Goal: Task Accomplishment & Management: Manage account settings

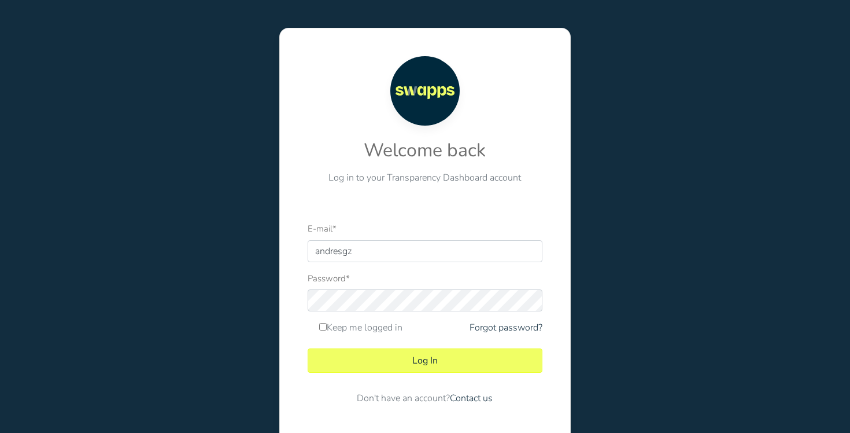
click at [308, 262] on div at bounding box center [308, 262] width 0 height 0
type input "andres@swapps.com"
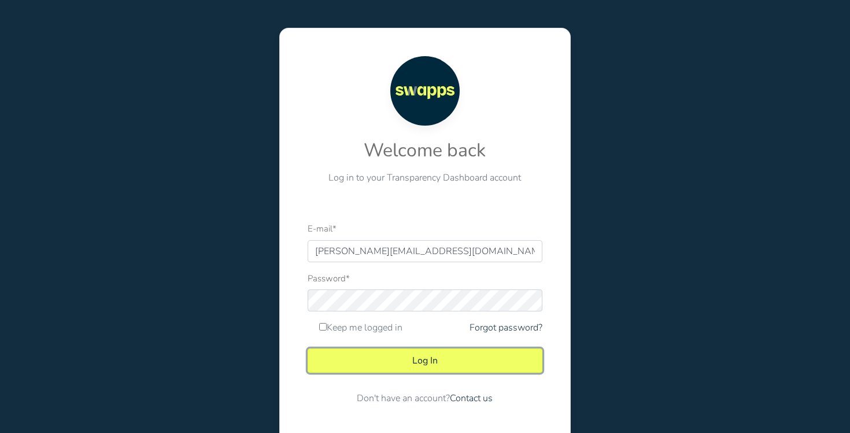
click at [450, 358] on button "Log In" at bounding box center [425, 360] width 234 height 24
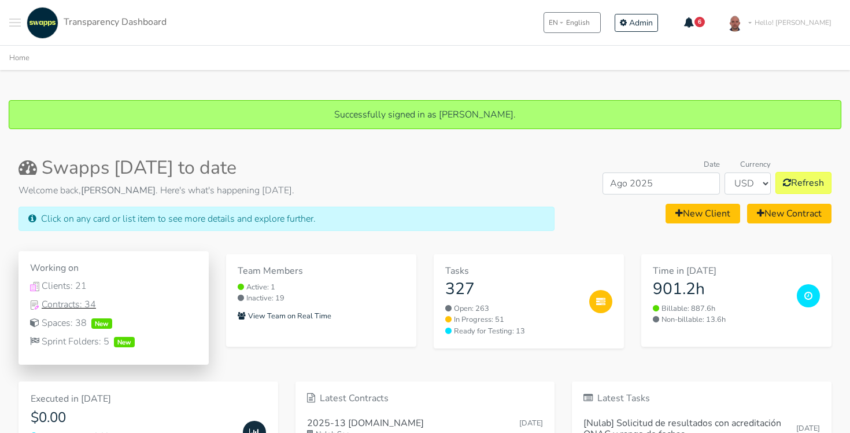
click at [73, 307] on div "Contracts: 34" at bounding box center [113, 304] width 167 height 14
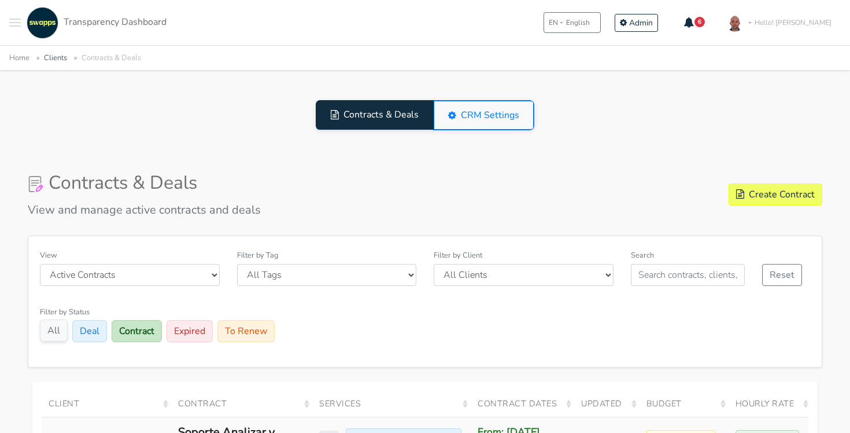
click at [49, 327] on button "All" at bounding box center [54, 330] width 28 height 22
click at [651, 274] on input "text" at bounding box center [688, 275] width 114 height 22
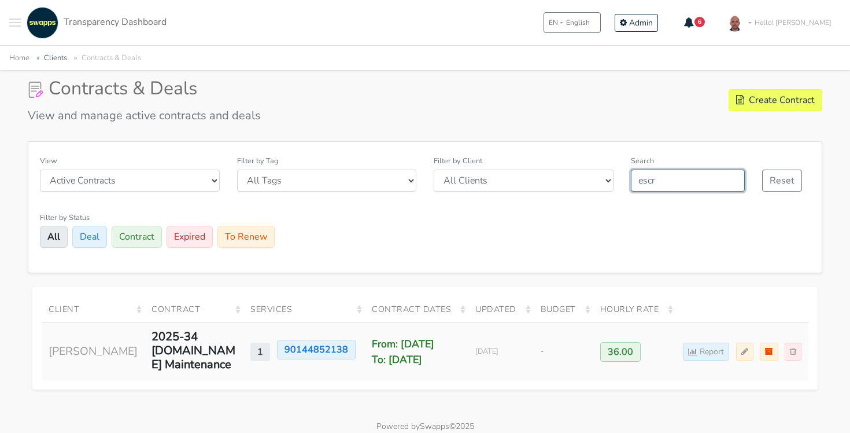
scroll to position [124, 0]
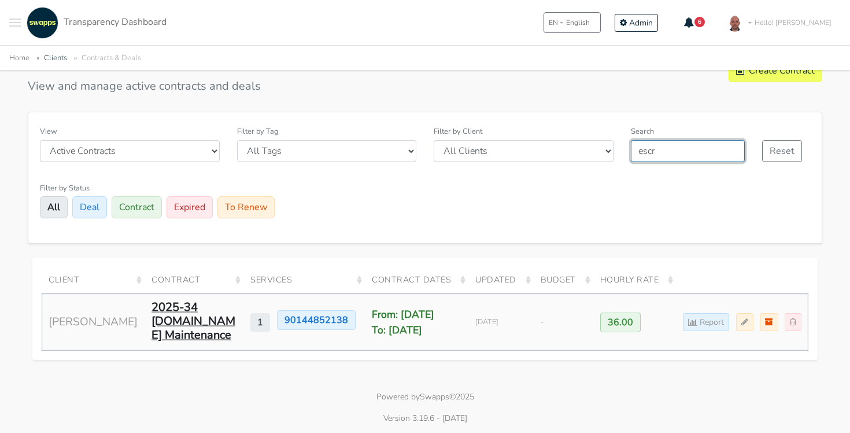
type input "escr"
click at [161, 315] on div "2025-34 [DOMAIN_NAME] Maintenance" at bounding box center [194, 321] width 85 height 42
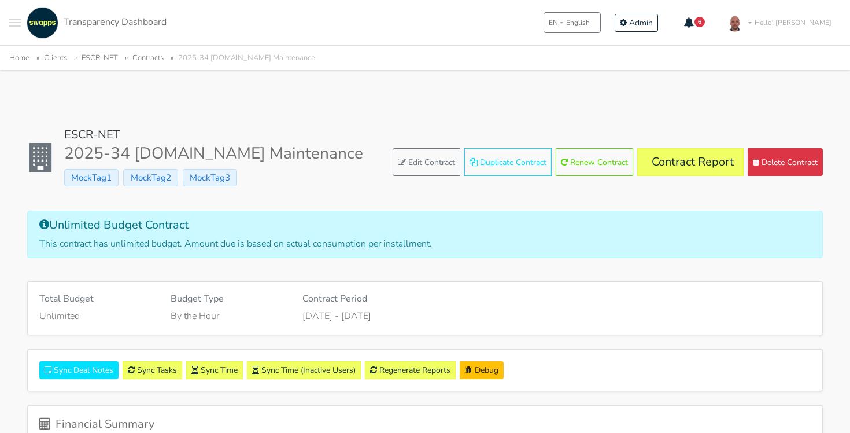
click at [311, 190] on div "ESCR-NET 2025-34 [DOMAIN_NAME] Maintenance MockTag1 MockTag2 MockTag3" at bounding box center [195, 162] width 336 height 69
click at [418, 165] on link "Edit Contract" at bounding box center [427, 162] width 68 height 28
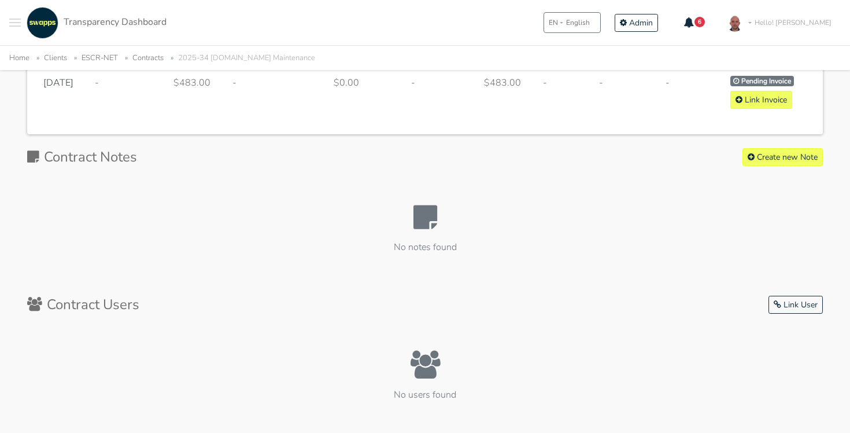
scroll to position [887, 0]
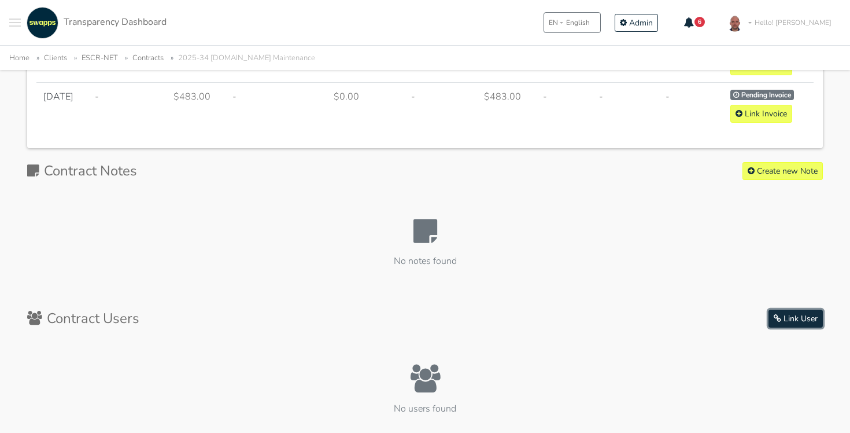
click at [796, 322] on button "Link User" at bounding box center [796, 318] width 54 height 18
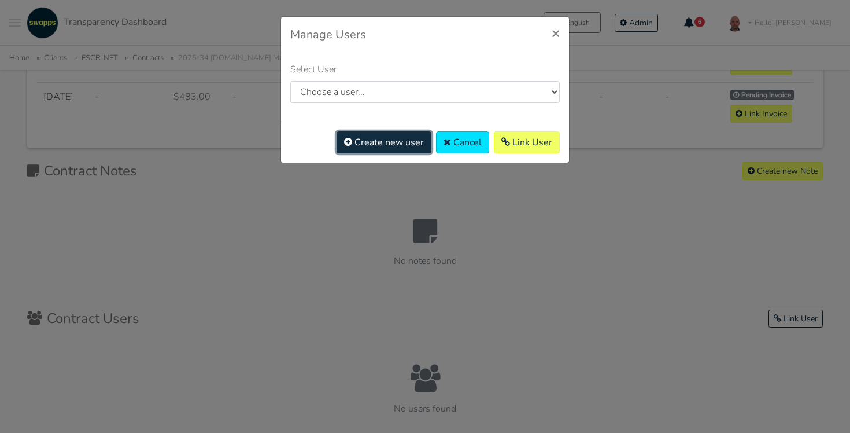
click at [389, 143] on link "Create new user" at bounding box center [384, 142] width 95 height 22
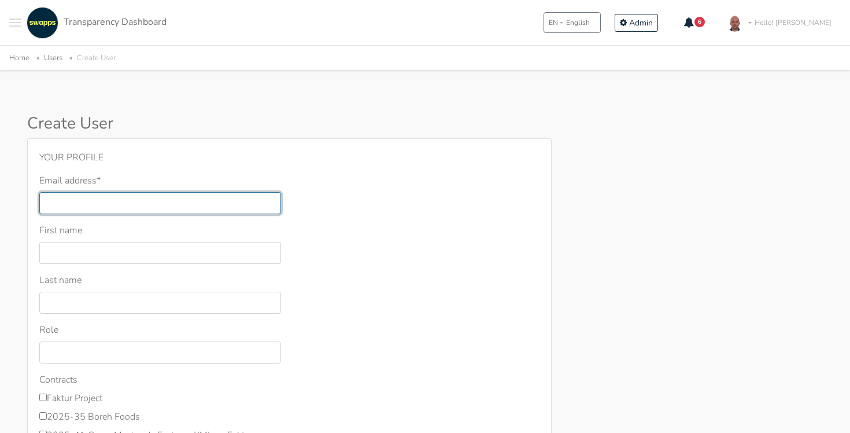
click at [141, 207] on input "Email address *" at bounding box center [160, 203] width 242 height 22
paste input "edelarosa@escr-net.org"
type input "edelarosa@escr-net.org"
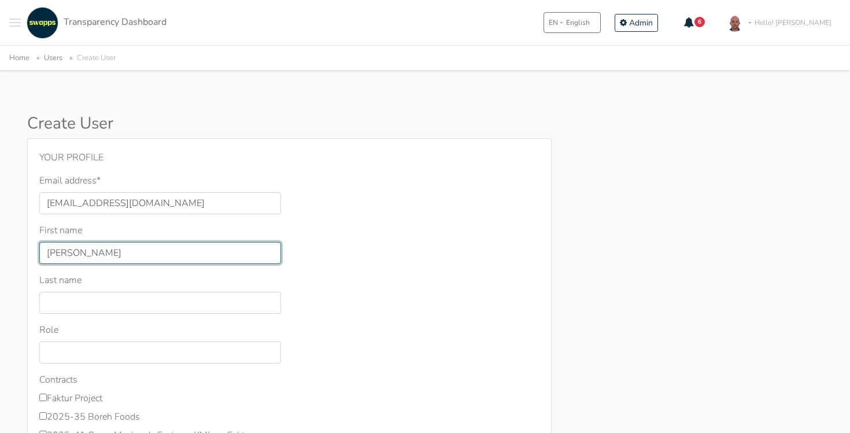
type input "Esther"
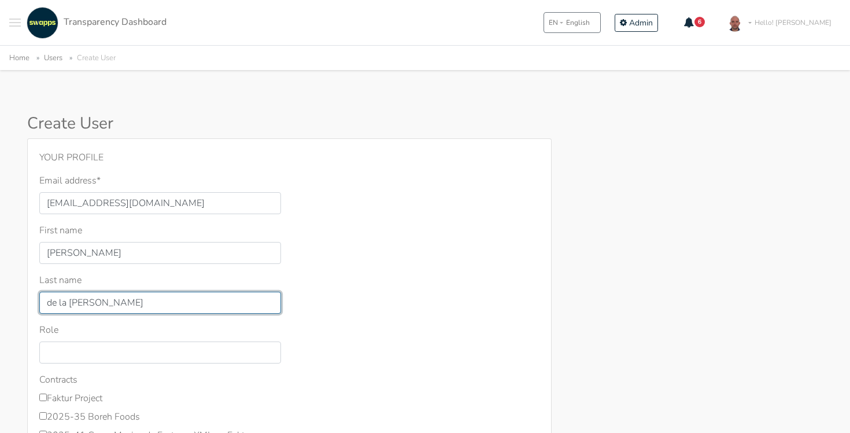
click at [47, 300] on input "de la Rosa" at bounding box center [160, 302] width 242 height 22
type input "De la Rosa"
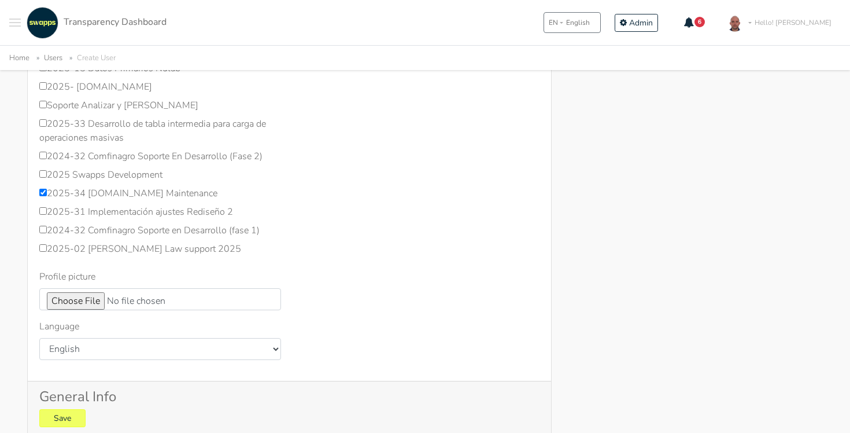
scroll to position [872, 0]
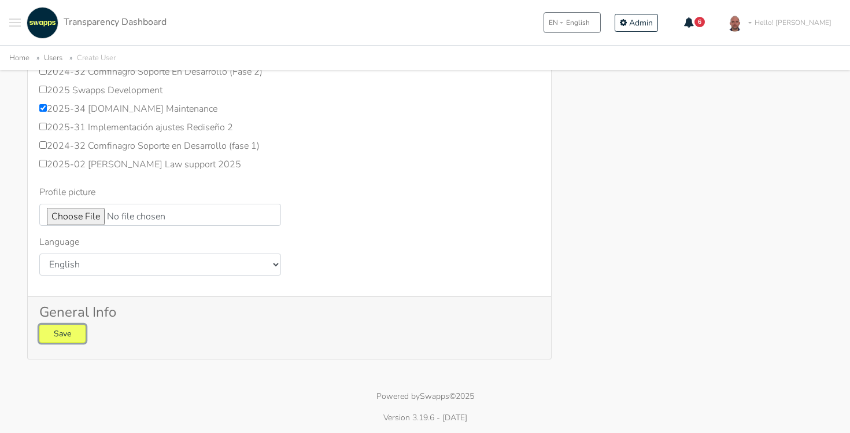
click at [73, 331] on button "Save" at bounding box center [62, 333] width 46 height 18
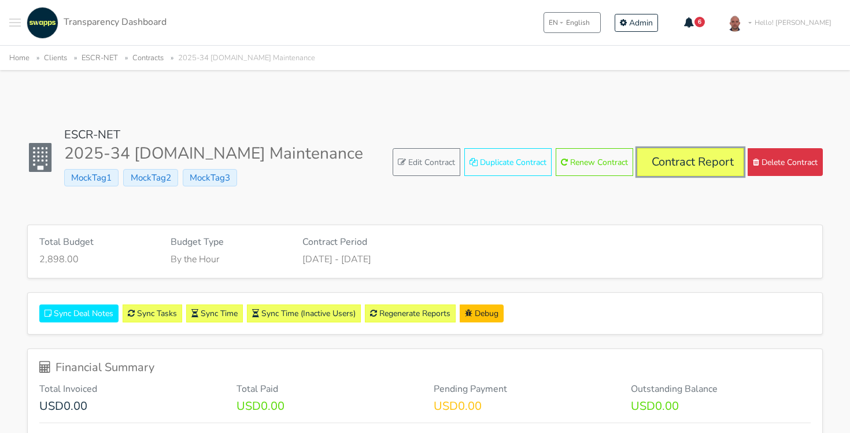
click at [690, 161] on link "Contract Report" at bounding box center [690, 162] width 106 height 28
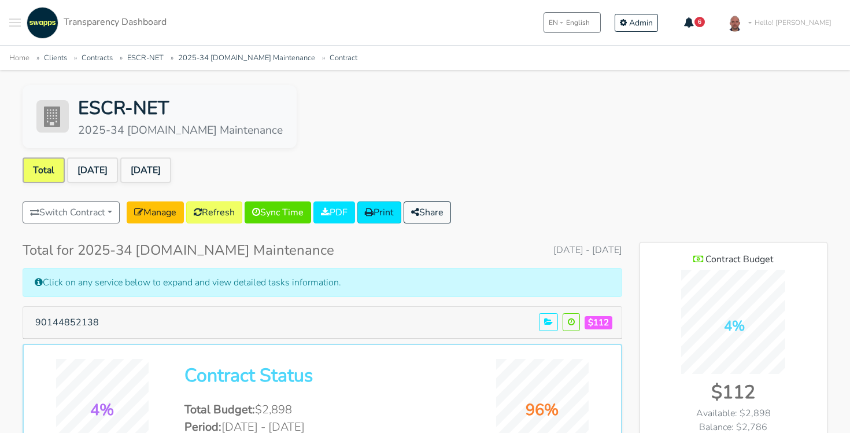
scroll to position [26, 0]
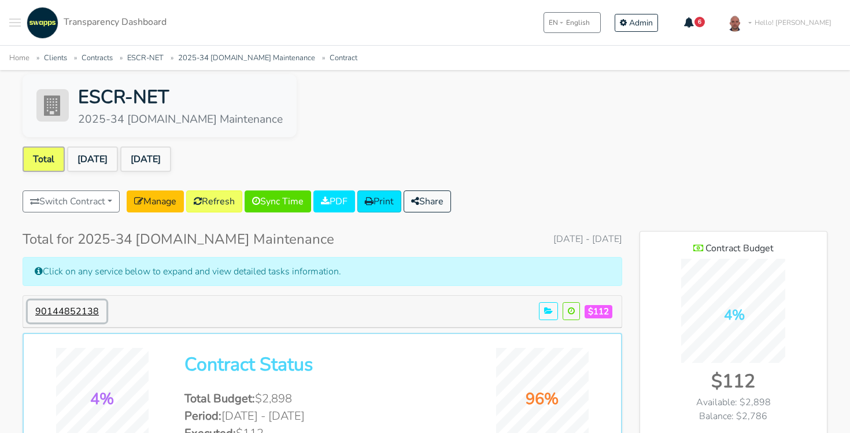
click at [67, 307] on button "90144852138" at bounding box center [67, 311] width 79 height 22
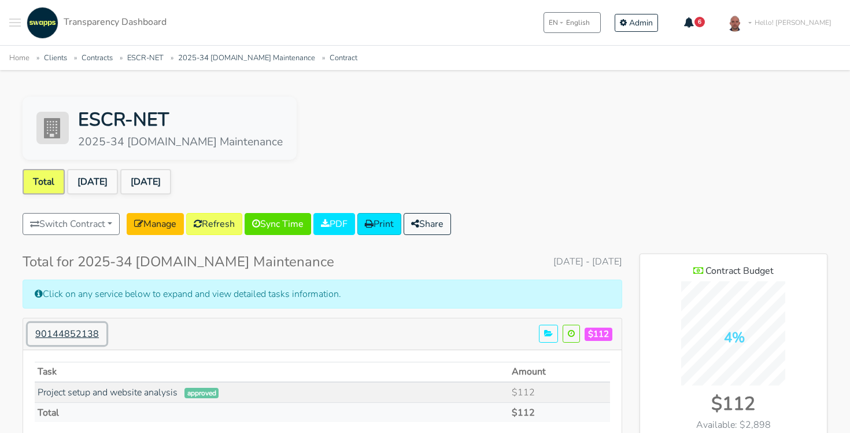
scroll to position [0, 0]
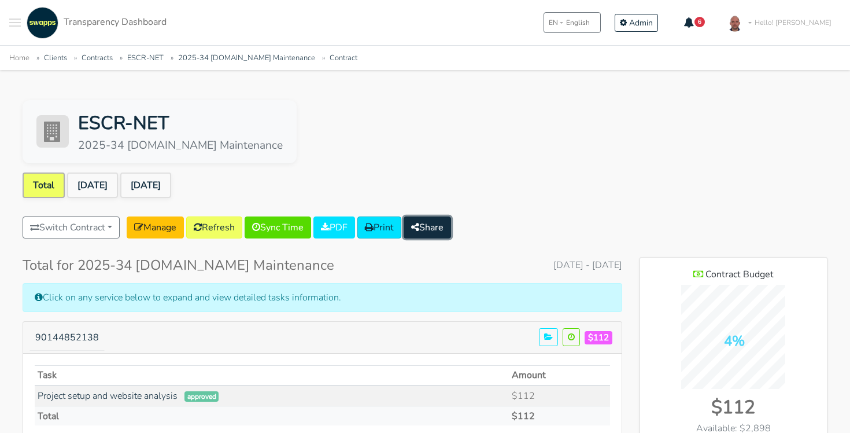
click at [451, 230] on button "Share" at bounding box center [427, 227] width 47 height 22
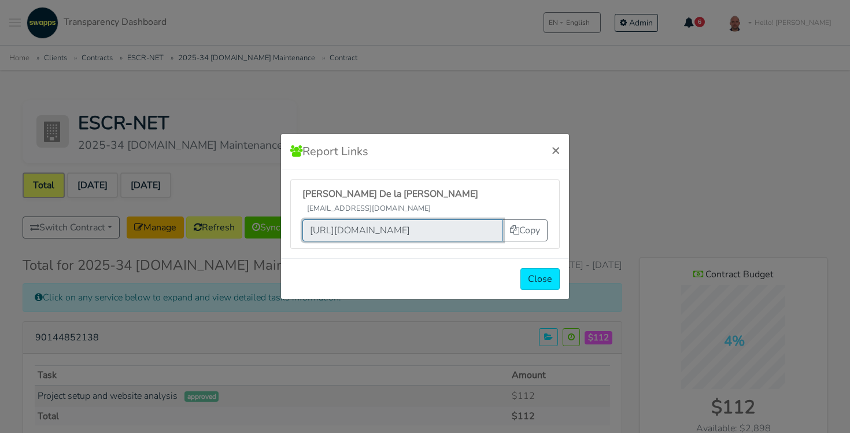
click at [446, 227] on input "https://app.swapps.com/u/login/fnew9d7mt32hdcnjqil2rnmbysfk36jvgz6ivtakthzrgipf…" at bounding box center [402, 230] width 201 height 22
click at [466, 136] on div "Report Links × Esther De la Rosa edelarosa@escr-net.org https://app.swapps.com/…" at bounding box center [425, 216] width 850 height 433
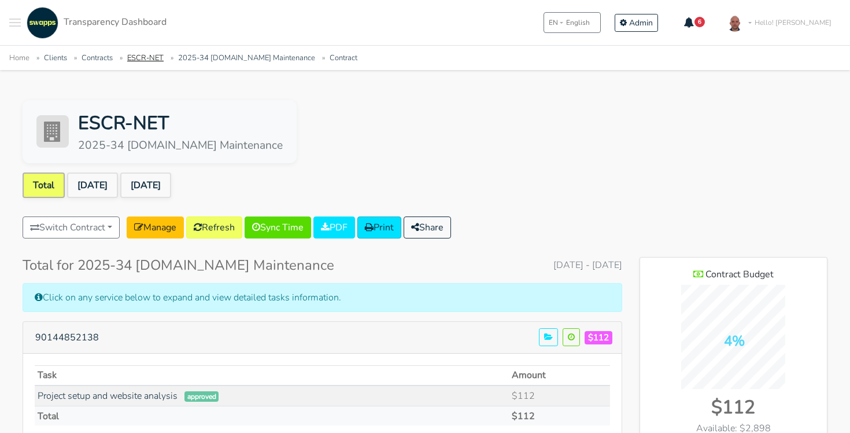
click at [147, 58] on link "ESCR-NET" at bounding box center [145, 58] width 36 height 10
click at [497, 114] on div "ESCR-NET 2025-34 escr-net.org Maintenance" at bounding box center [425, 131] width 805 height 63
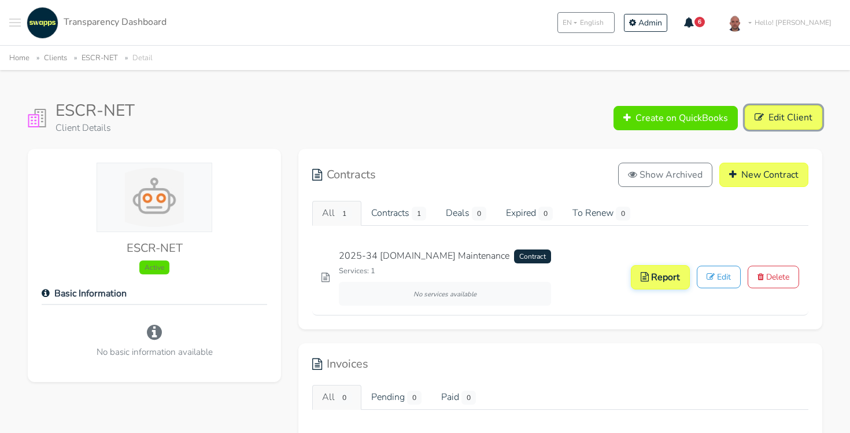
click at [776, 110] on link "Edit Client" at bounding box center [783, 117] width 77 height 24
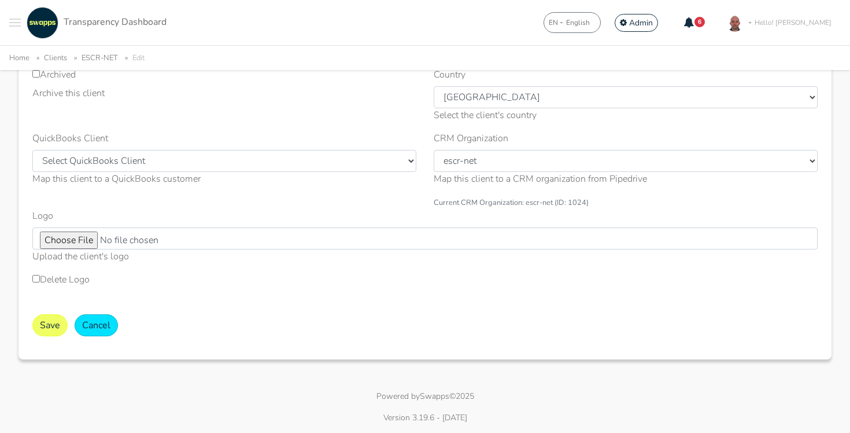
scroll to position [293, 0]
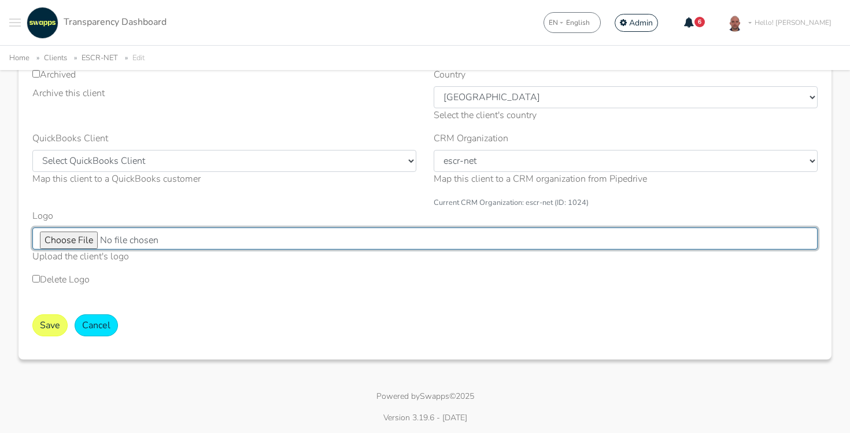
click at [72, 240] on input "Logo" at bounding box center [424, 238] width 785 height 22
type input "C:\fakepath\escr-net.png"
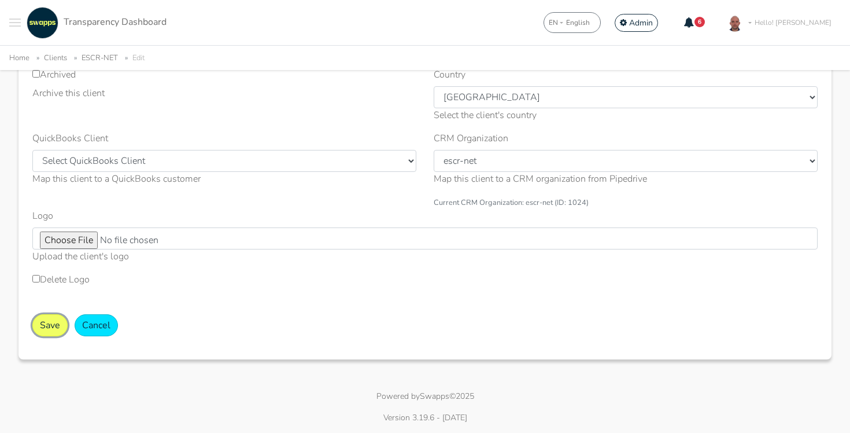
click at [50, 323] on button "Save" at bounding box center [49, 325] width 35 height 22
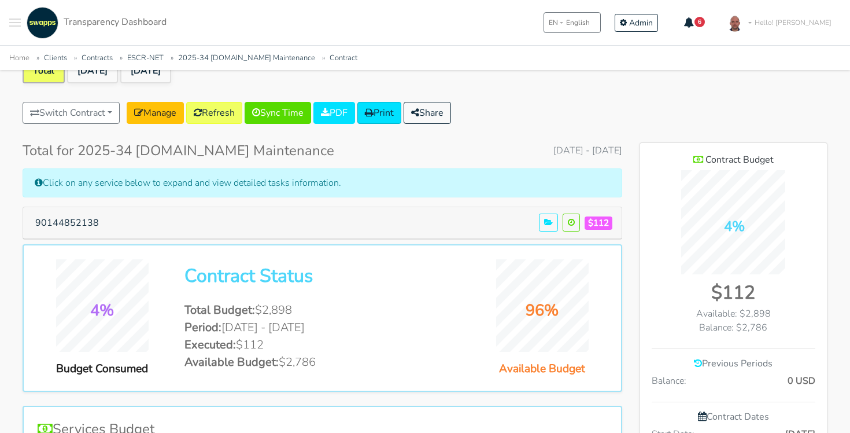
scroll to position [113, 0]
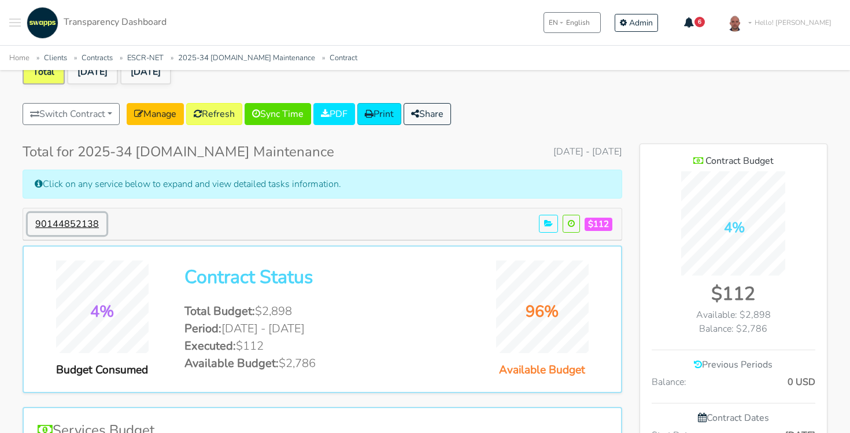
click at [75, 226] on button "90144852138" at bounding box center [67, 224] width 79 height 22
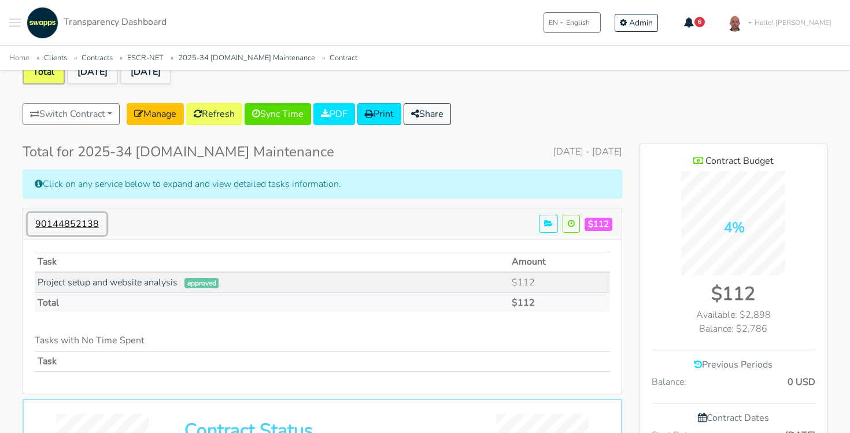
scroll to position [811, 187]
click at [75, 225] on button "90144852138" at bounding box center [67, 224] width 79 height 22
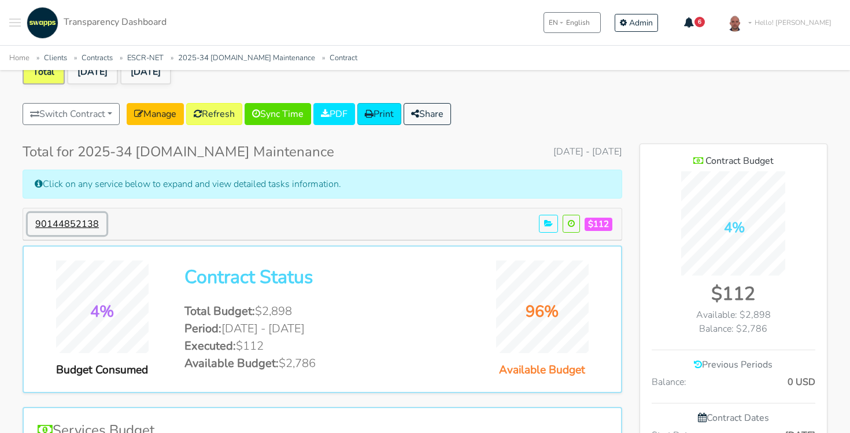
scroll to position [0, 0]
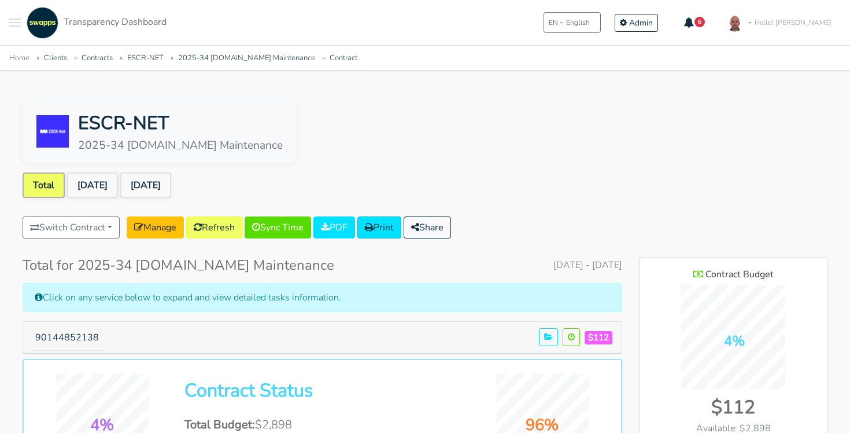
click at [451, 239] on div "Switch Contract 2024-14 [DOMAIN_NAME] maintenance [PERSON_NAME] 2024-21 Tabby D…" at bounding box center [237, 229] width 428 height 27
click at [451, 229] on button "Share" at bounding box center [427, 227] width 47 height 22
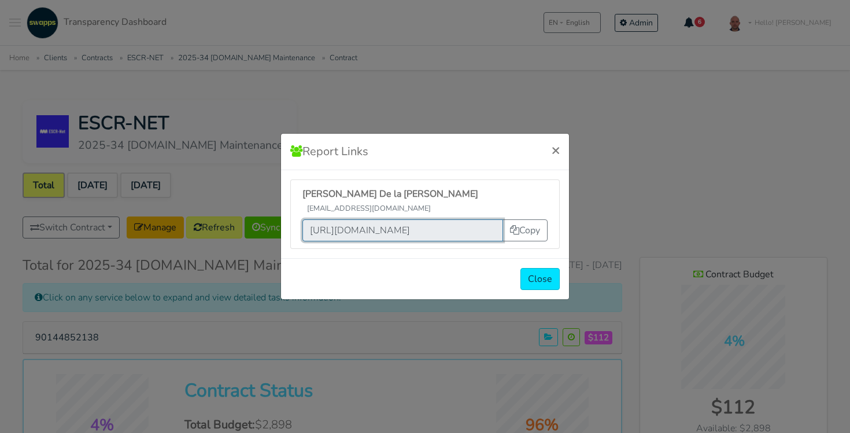
click at [427, 219] on input "[URL][DOMAIN_NAME]" at bounding box center [402, 230] width 201 height 22
click at [555, 156] on span "×" at bounding box center [556, 150] width 8 height 19
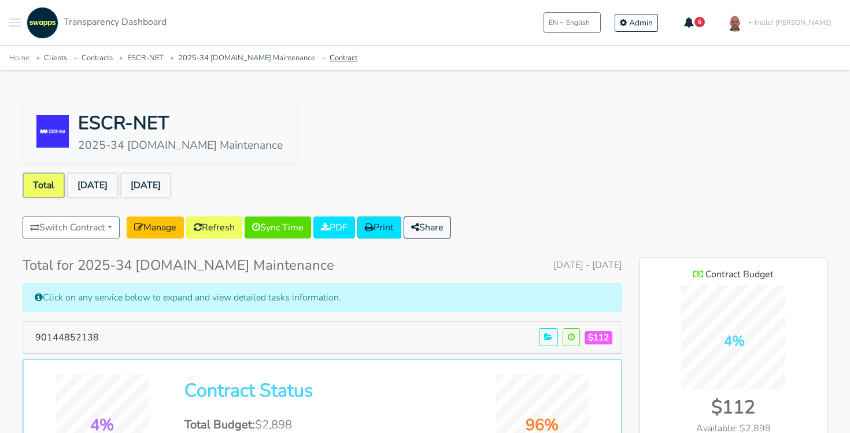
click at [330, 60] on link "Contract" at bounding box center [344, 58] width 28 height 10
